Goal: Browse casually: Explore the website without a specific task or goal

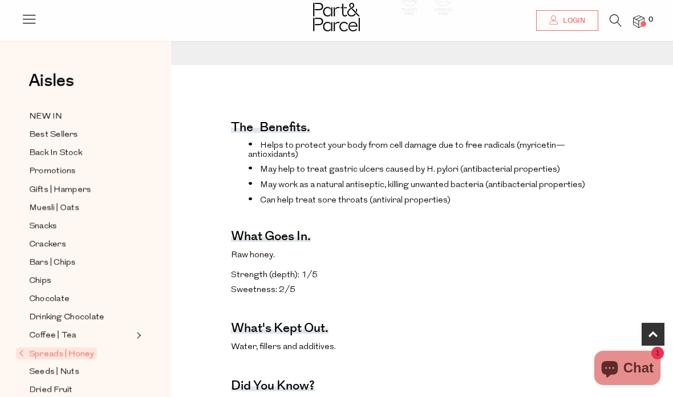
scroll to position [401, 0]
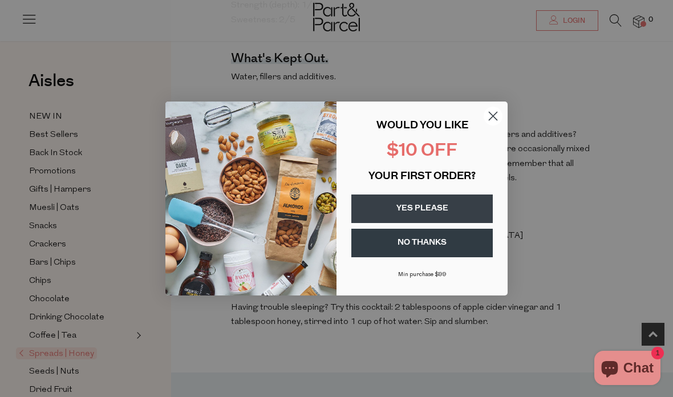
click at [495, 120] on icon "Close dialog" at bounding box center [493, 116] width 8 height 8
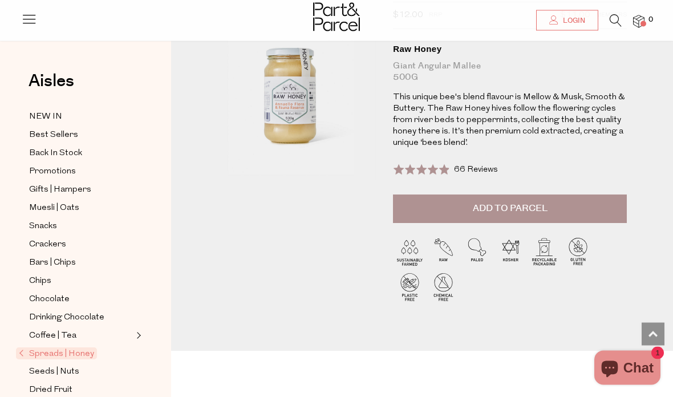
scroll to position [0, 0]
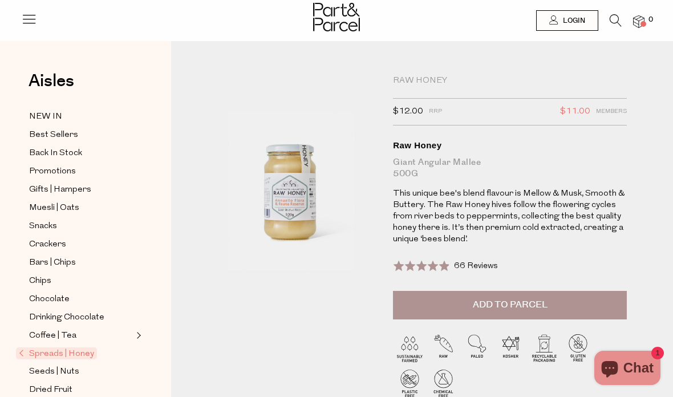
click at [63, 137] on span "Best Sellers" at bounding box center [53, 135] width 49 height 14
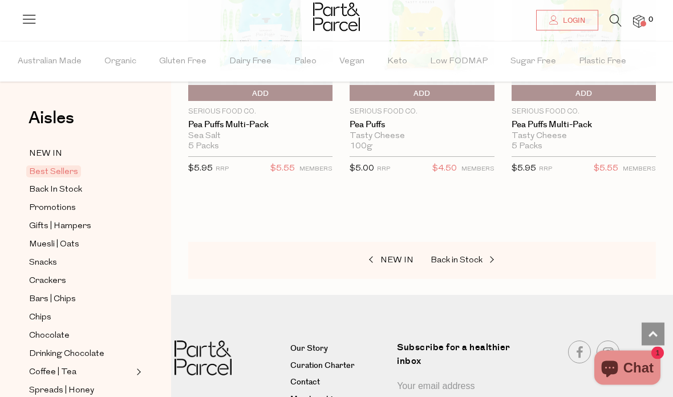
scroll to position [3730, 0]
click at [58, 329] on span "Chocolate" at bounding box center [49, 336] width 40 height 14
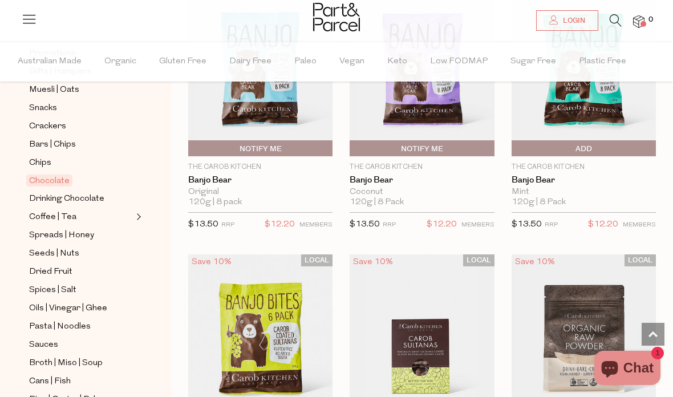
scroll to position [161, 0]
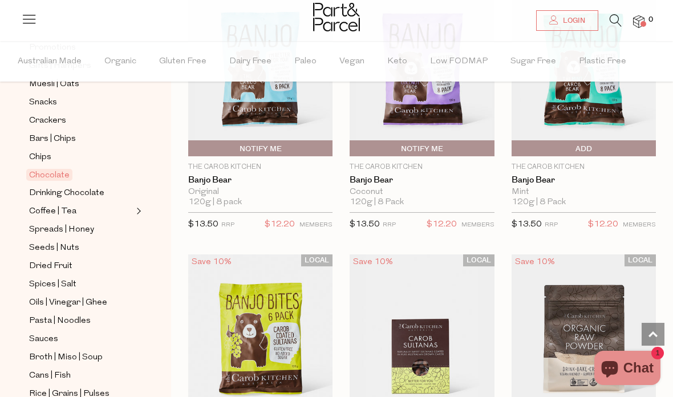
click at [44, 205] on span "Coffee | Tea" at bounding box center [52, 212] width 47 height 14
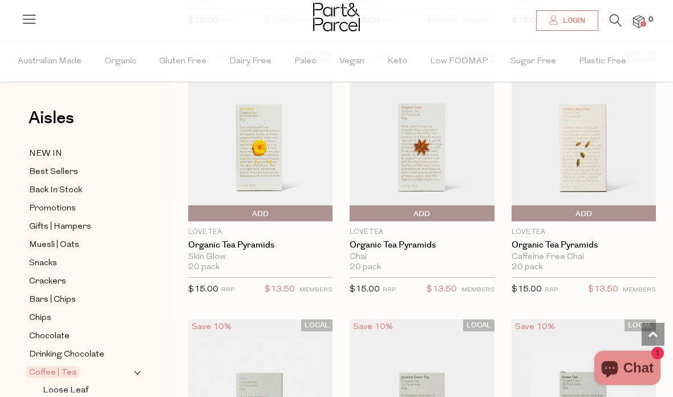
scroll to position [1172, 0]
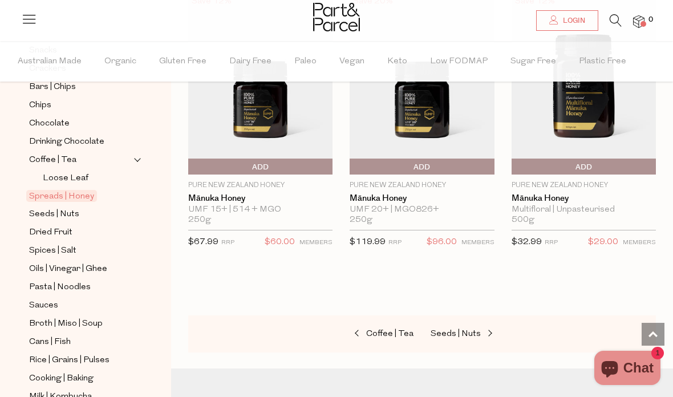
scroll to position [219, 0]
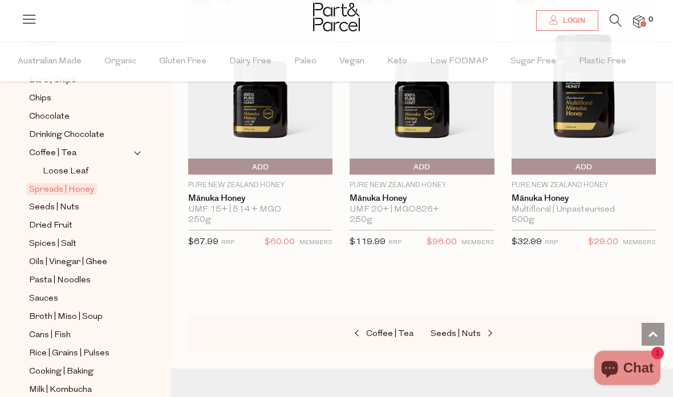
click at [74, 241] on span "Spices | Salt" at bounding box center [52, 244] width 47 height 14
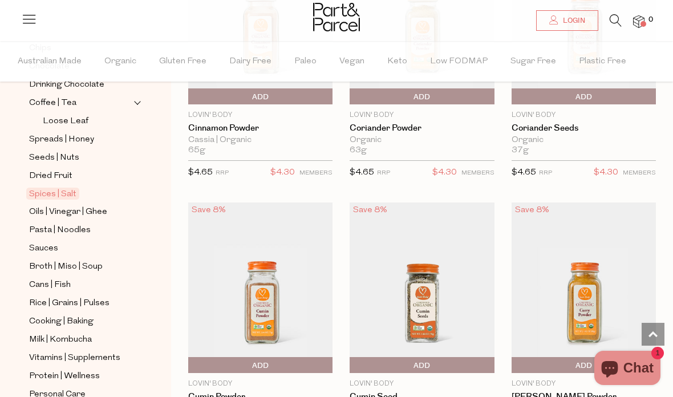
scroll to position [271, 0]
click at [59, 277] on span "Cans | Fish" at bounding box center [50, 284] width 42 height 14
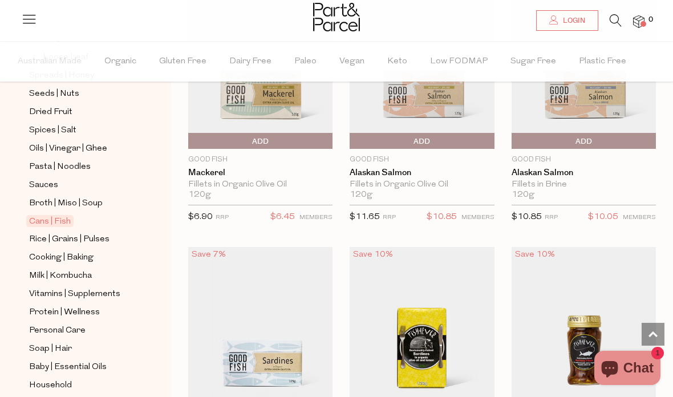
scroll to position [335, 0]
click at [75, 340] on link "Soap | Hair" at bounding box center [81, 347] width 104 height 14
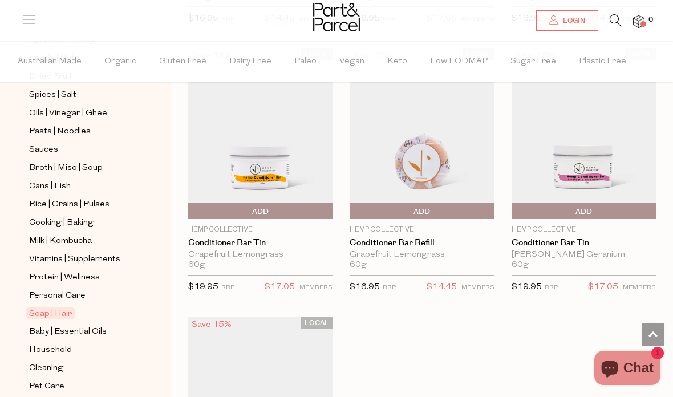
scroll to position [368, 0]
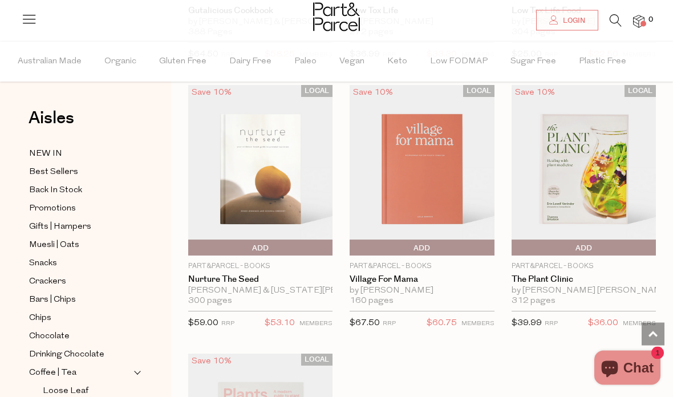
scroll to position [593, 0]
